Goal: Transaction & Acquisition: Subscribe to service/newsletter

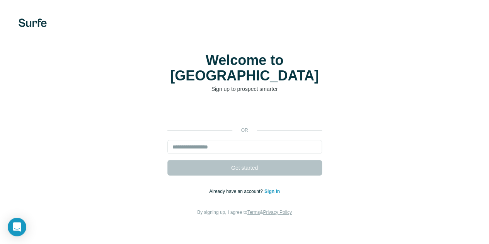
click at [264, 189] on link "Sign in" at bounding box center [271, 191] width 15 height 5
click at [167, 140] on input "email" at bounding box center [244, 147] width 155 height 14
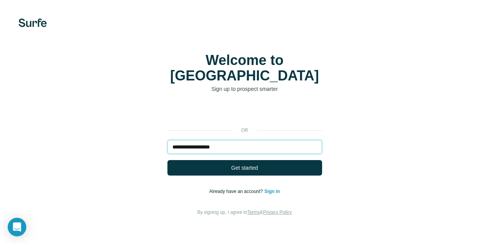
type input "**********"
click at [167, 160] on button "Get started" at bounding box center [244, 167] width 155 height 15
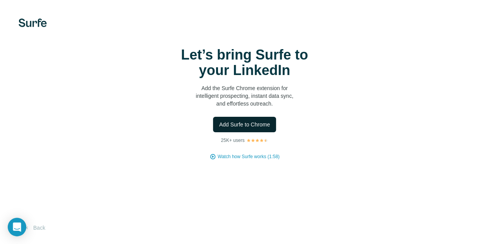
click at [219, 128] on span "Add Surfe to Chrome" at bounding box center [244, 125] width 51 height 8
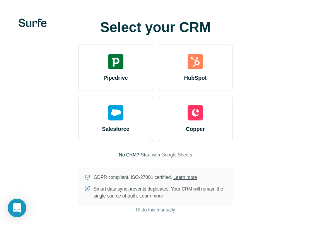
click at [155, 153] on span "Start with Google Sheets" at bounding box center [166, 154] width 51 height 7
